Goal: Entertainment & Leisure: Consume media (video, audio)

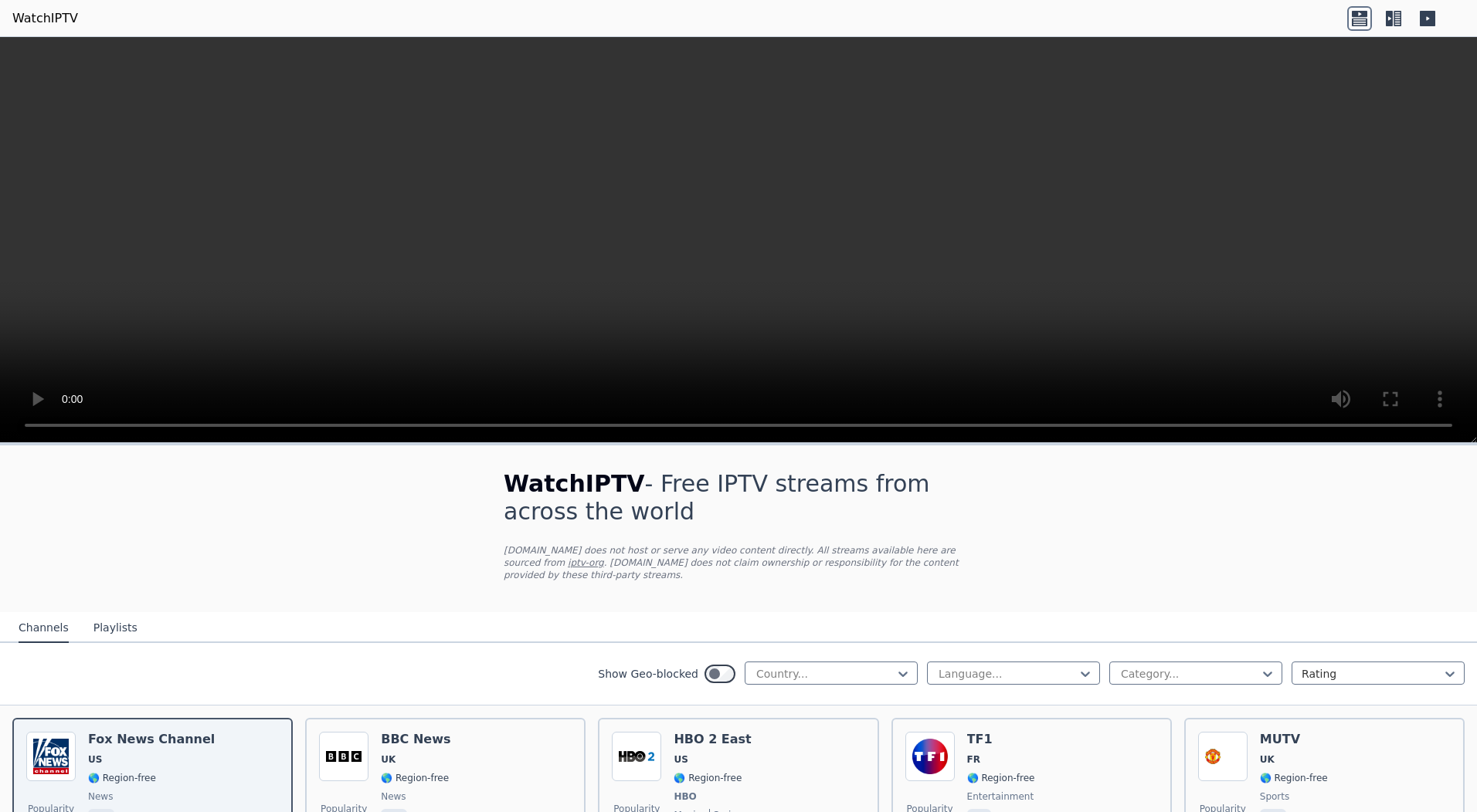
scroll to position [541, 0]
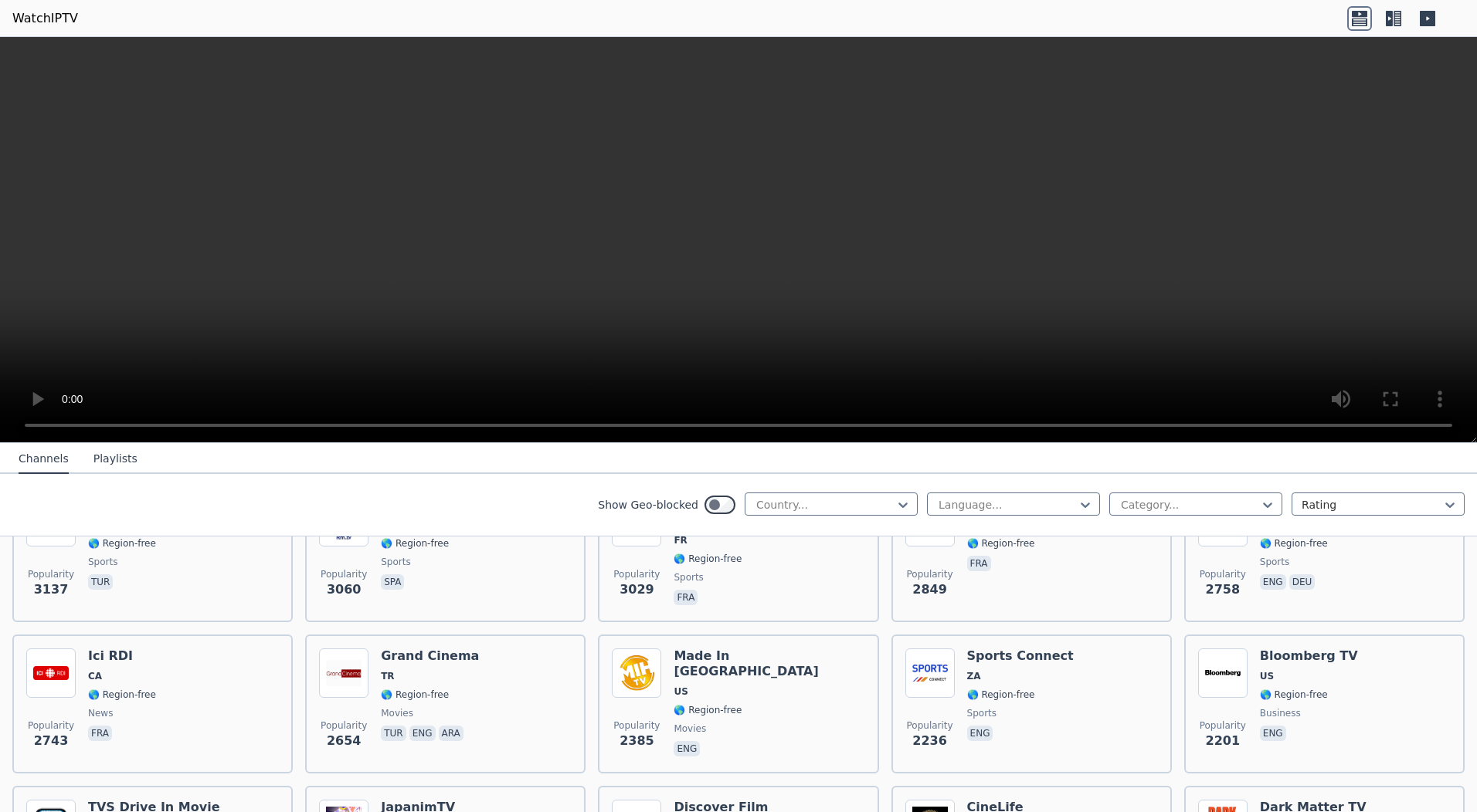
click at [486, 505] on div "Show Geo-blocked Country... Language... Category... Rating" at bounding box center [738, 505] width 1477 height 63
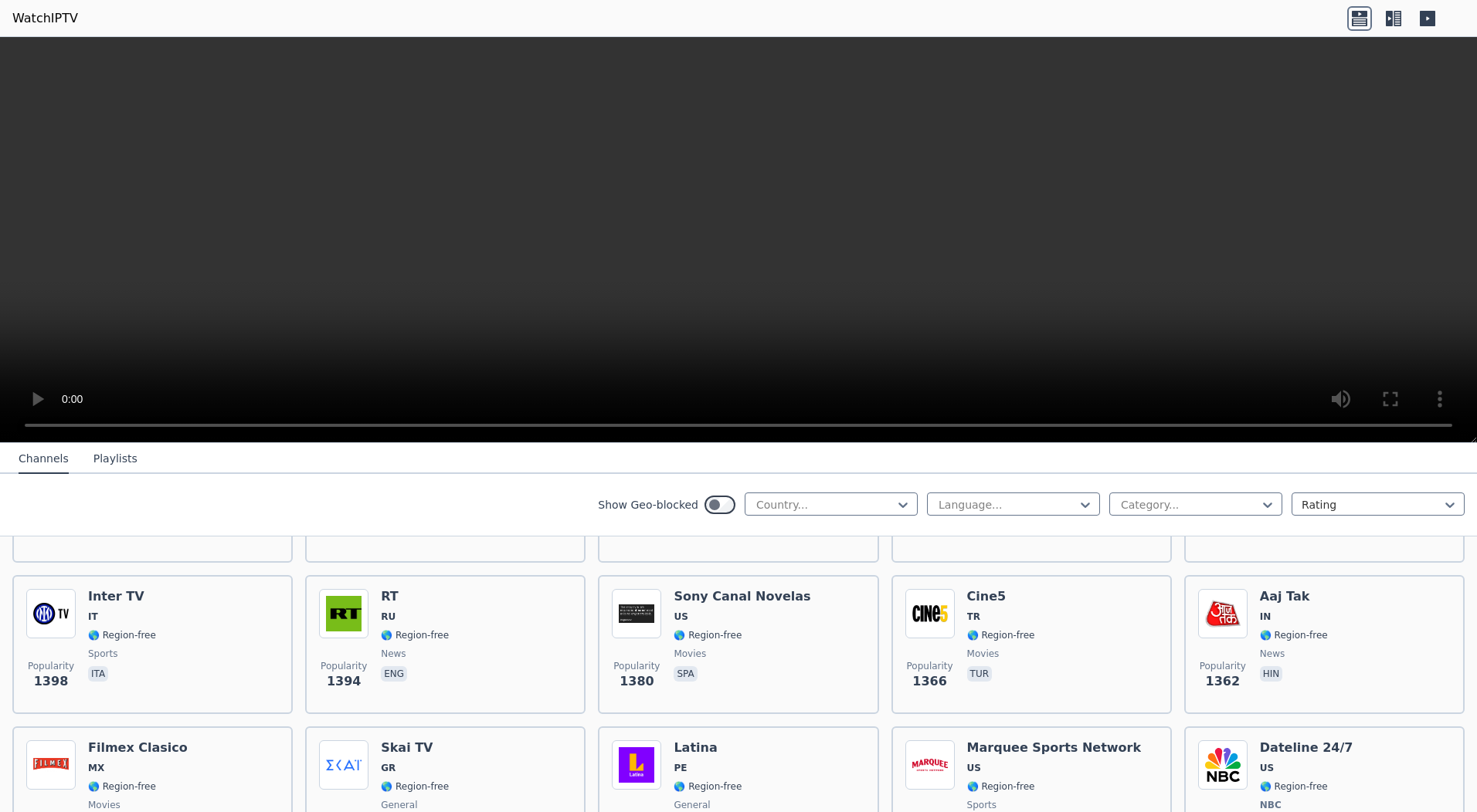
scroll to position [1390, 0]
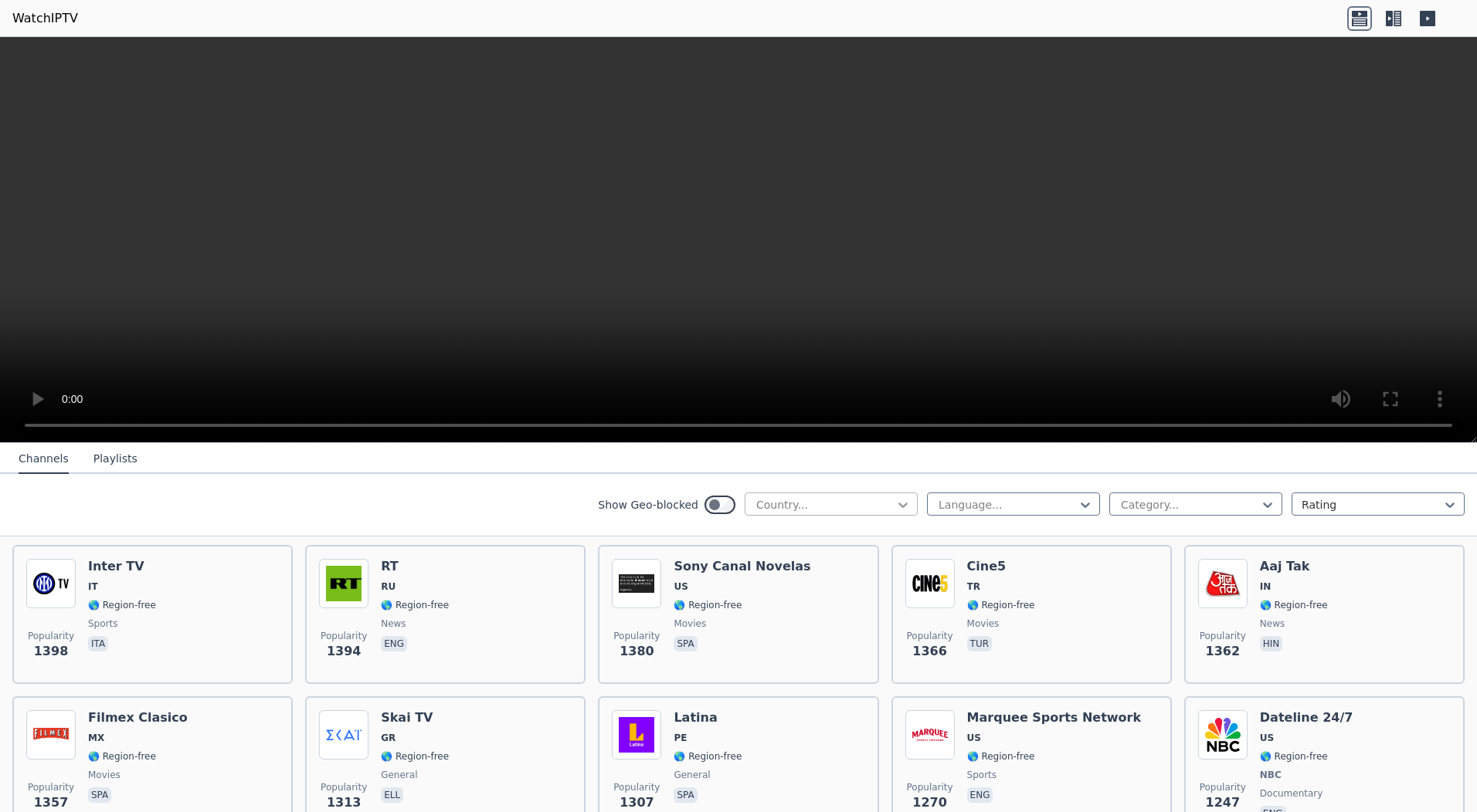
click at [897, 506] on icon at bounding box center [903, 505] width 15 height 15
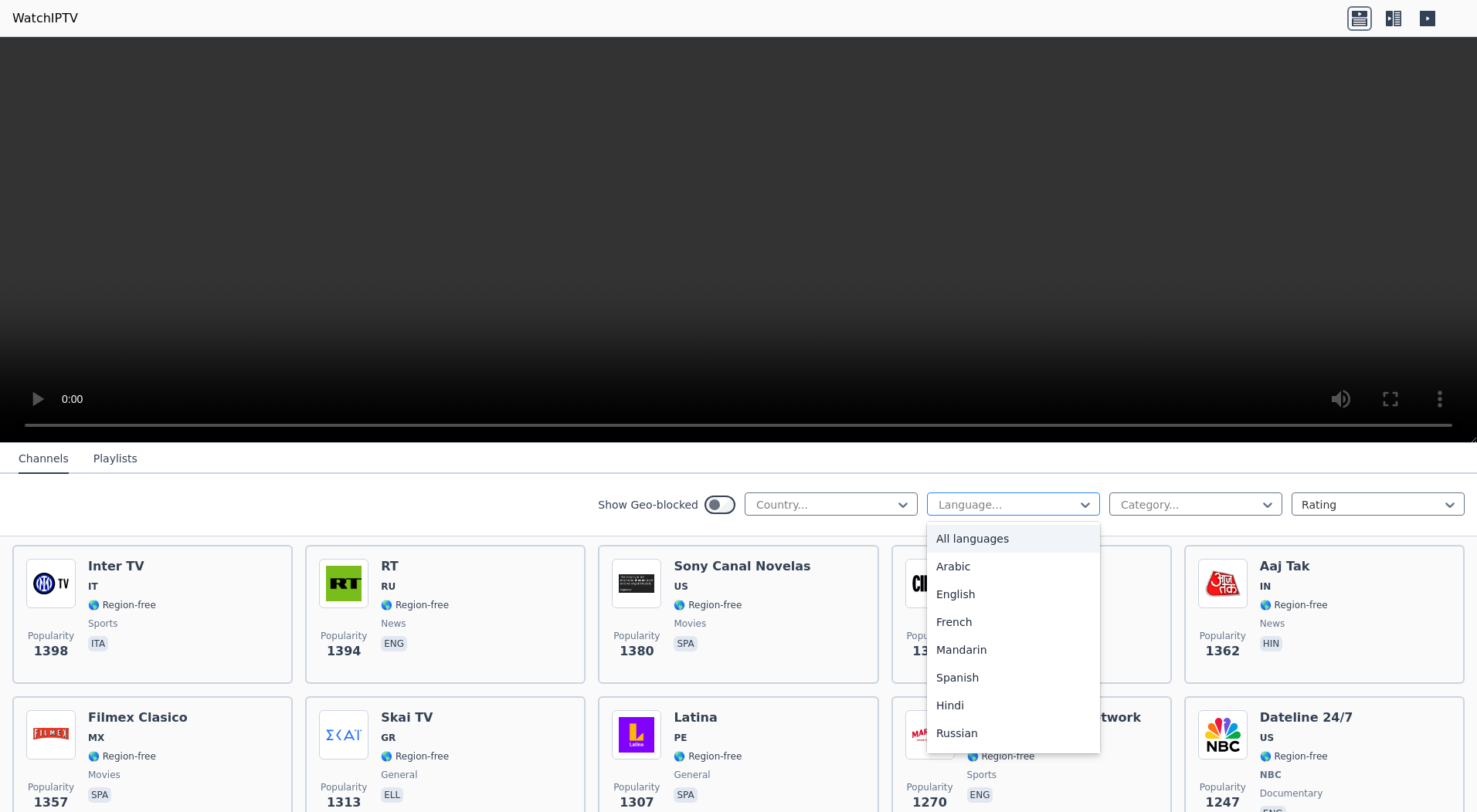
click at [971, 500] on div at bounding box center [1007, 505] width 141 height 15
click at [944, 596] on div "English" at bounding box center [1013, 594] width 173 height 28
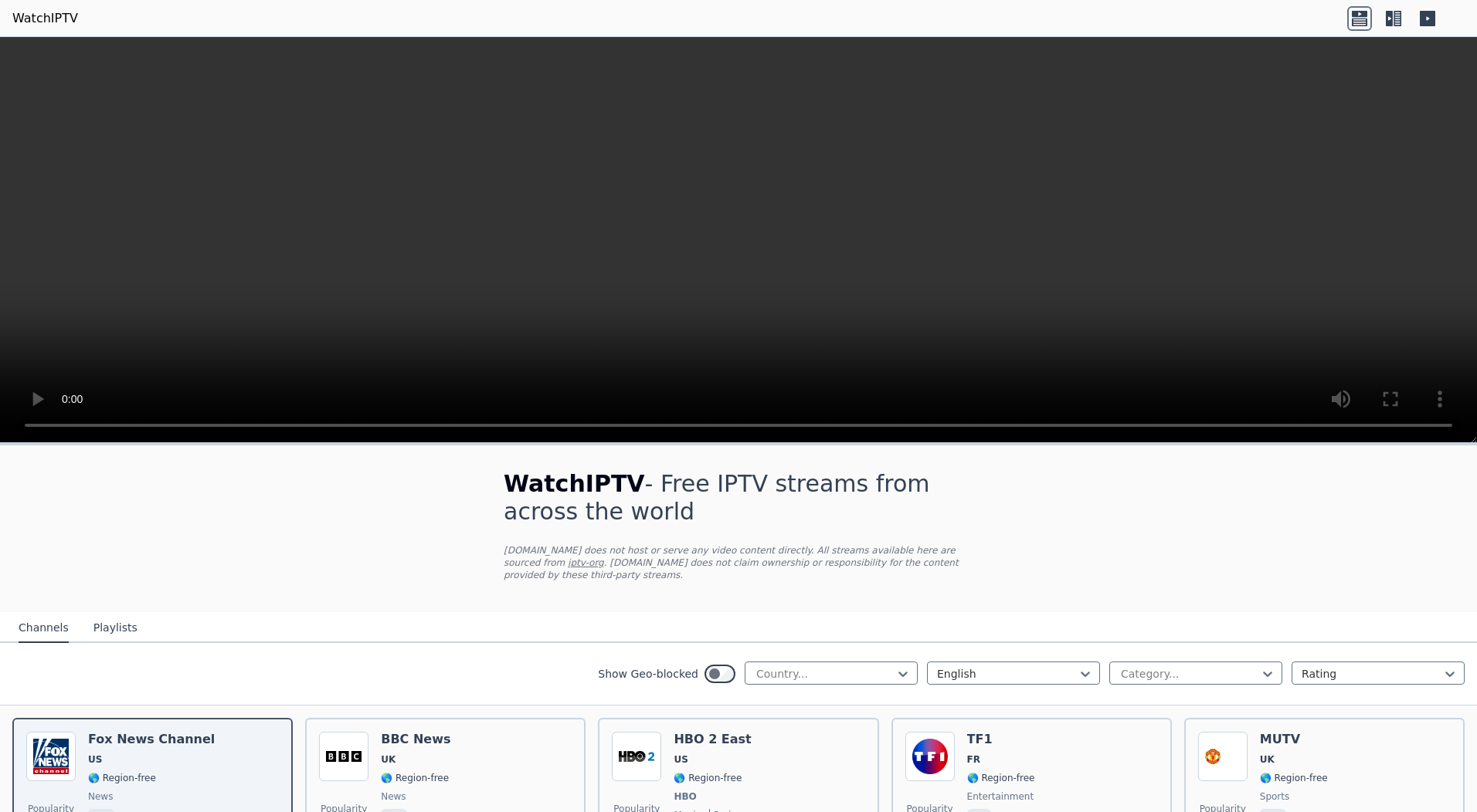
click at [1148, 666] on div at bounding box center [1190, 674] width 141 height 15
click at [1167, 730] on div "Movies" at bounding box center [1195, 739] width 173 height 28
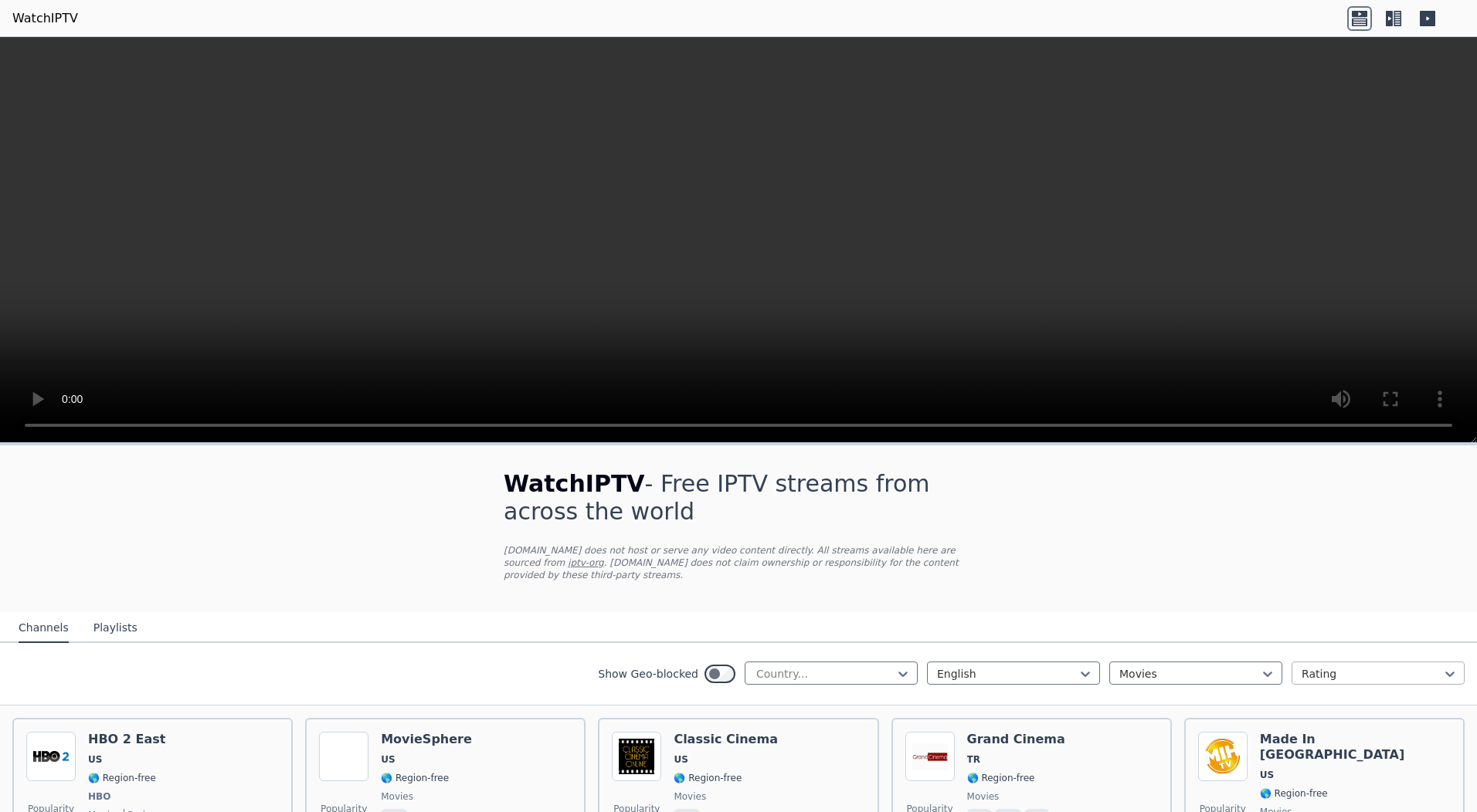
click at [1302, 666] on div at bounding box center [1372, 674] width 141 height 15
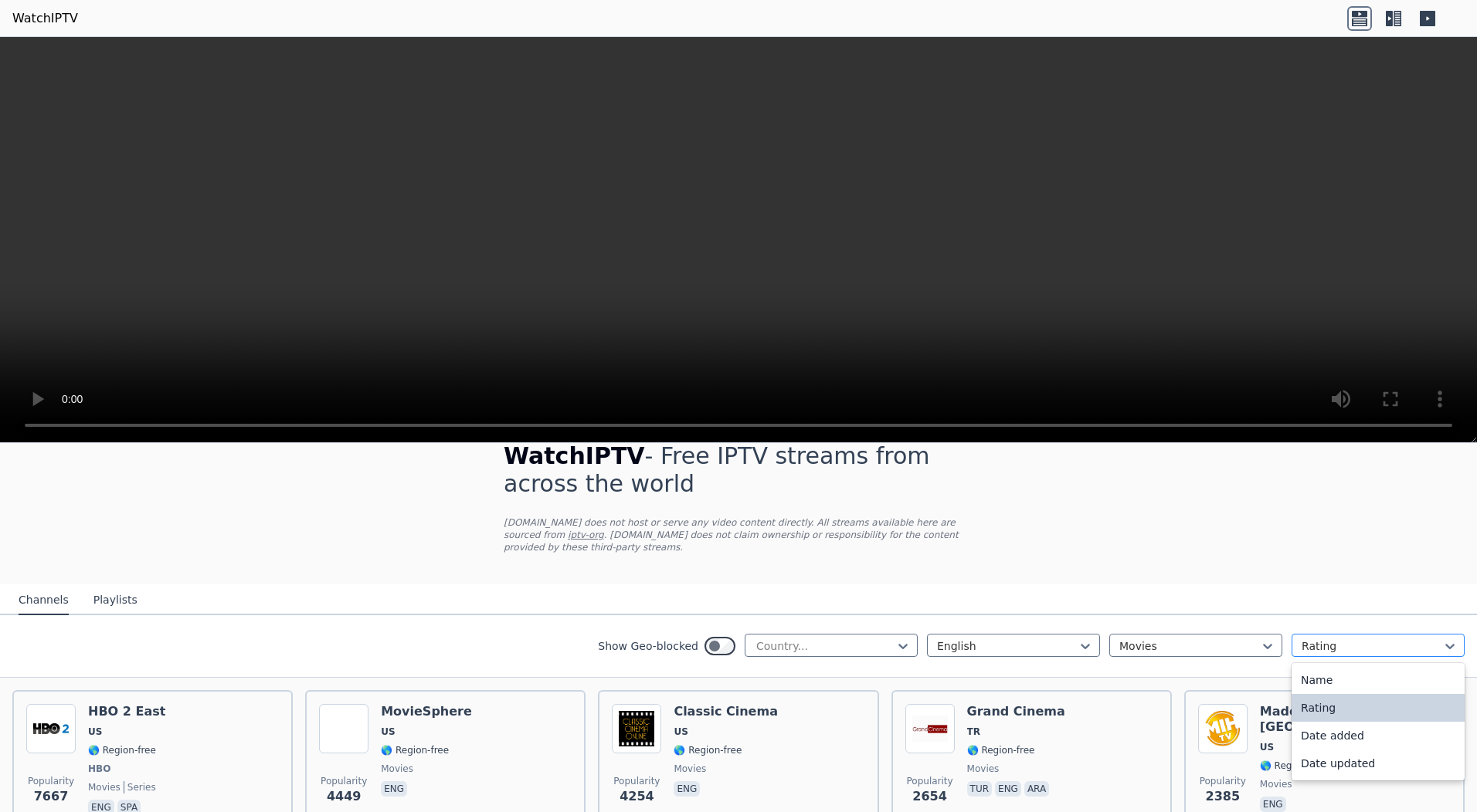
scroll to position [77, 0]
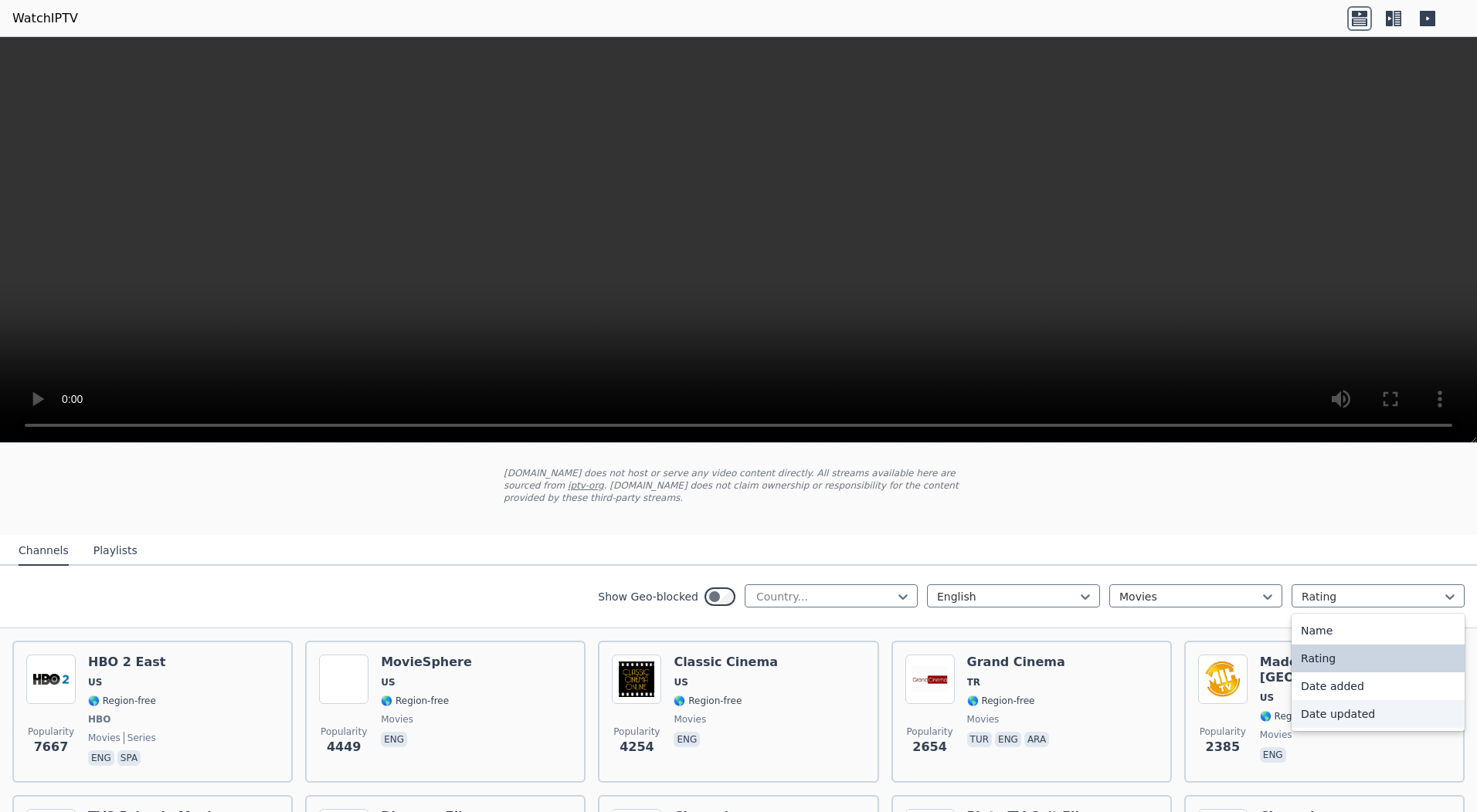
click at [1313, 704] on div "Date updated" at bounding box center [1378, 714] width 173 height 28
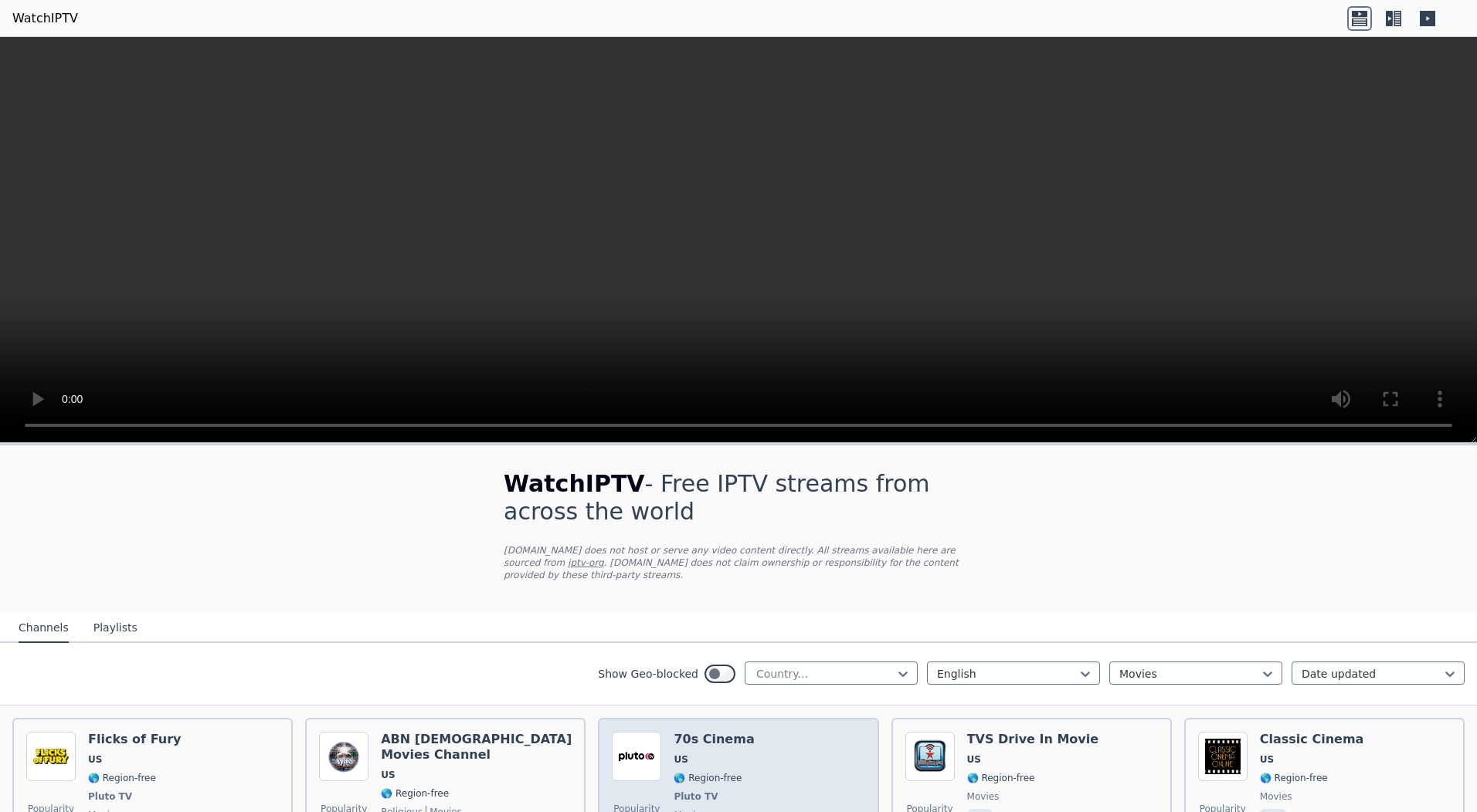
click at [714, 738] on div "70s Cinema US 🌎 Region-free Pluto TV movies eng" at bounding box center [713, 789] width 80 height 115
